Goal: Transaction & Acquisition: Purchase product/service

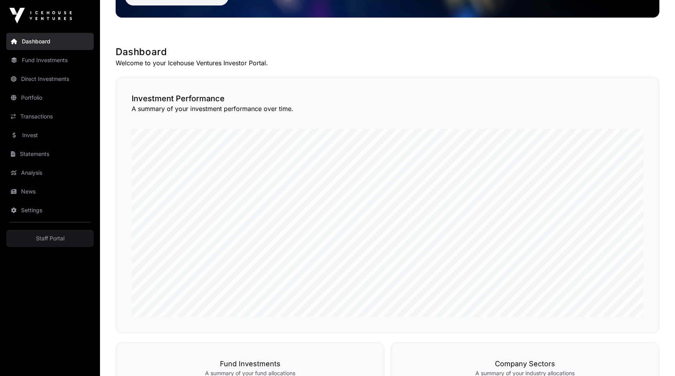
scroll to position [75, 0]
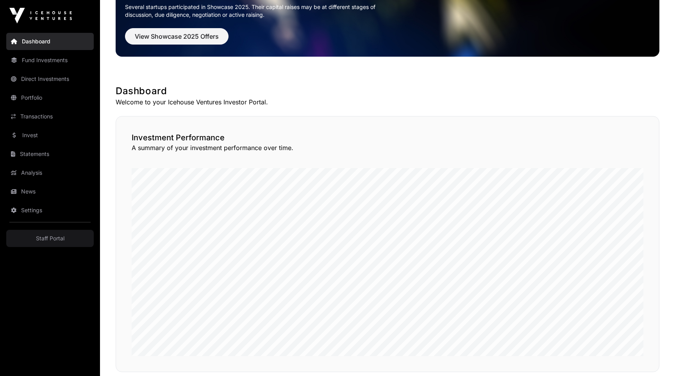
click at [47, 54] on link "Fund Investments" at bounding box center [50, 60] width 88 height 17
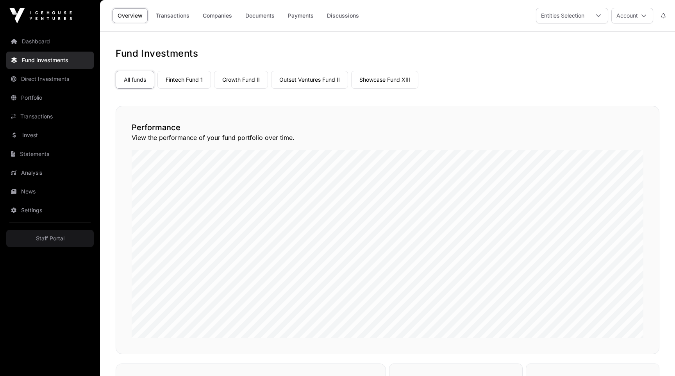
click at [26, 140] on link "Invest" at bounding box center [50, 135] width 88 height 17
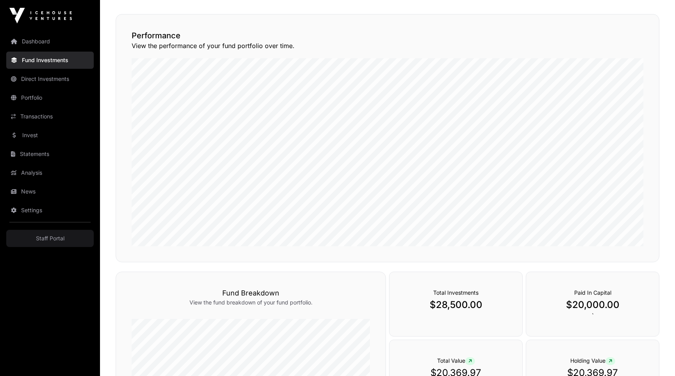
scroll to position [107, 0]
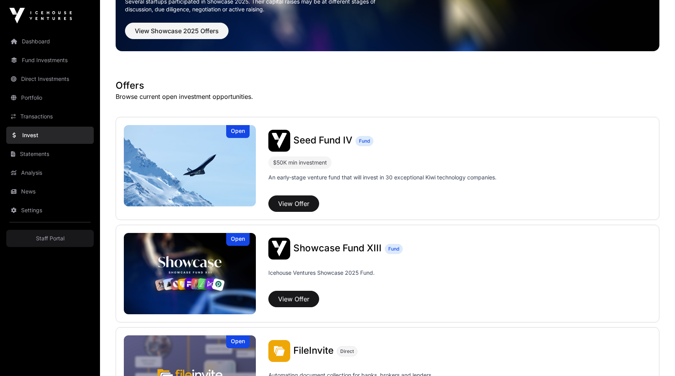
scroll to position [92, 0]
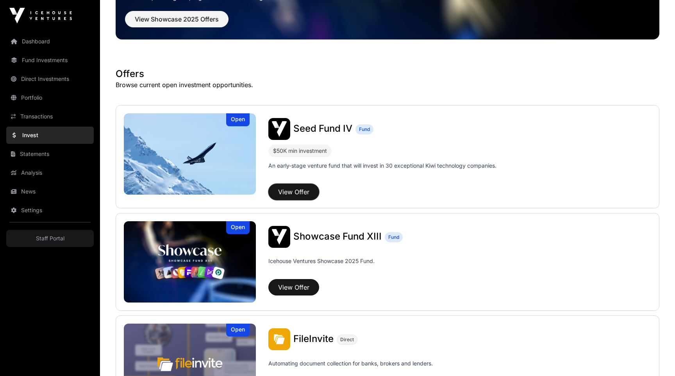
click at [297, 191] on button "View Offer" at bounding box center [293, 192] width 51 height 16
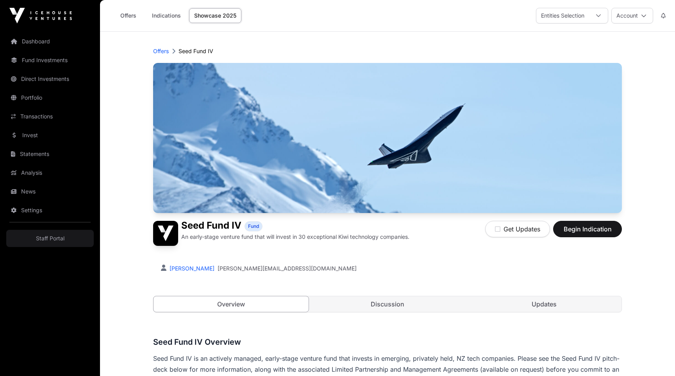
click at [473, 33] on header "Offers Seed Fund IV Seed Fund IV Fund An early-stage venture fund that will inv…" at bounding box center [387, 180] width 469 height 296
